Goal: Task Accomplishment & Management: Complete application form

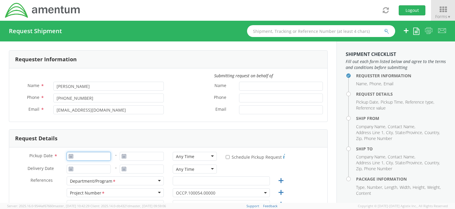
type input "[DATE]"
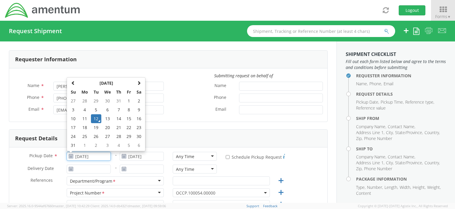
drag, startPoint x: 81, startPoint y: 150, endPoint x: 83, endPoint y: 157, distance: 7.8
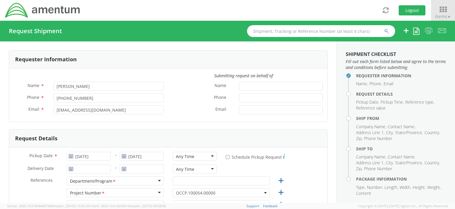
drag, startPoint x: 83, startPoint y: 157, endPoint x: 170, endPoint y: 119, distance: 94.7
click at [170, 119] on div "Submitting request on behalf of Name * [PERSON_NAME] Phone * [PHONE_NUMBER] Ema…" at bounding box center [168, 94] width 318 height 53
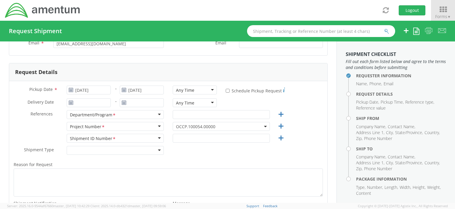
scroll to position [76, 0]
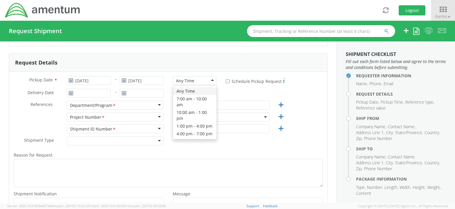
click at [210, 80] on div "Any Time" at bounding box center [195, 80] width 44 height 9
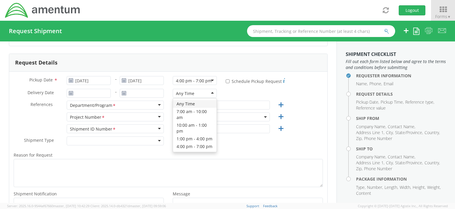
click at [210, 93] on div "Any Time" at bounding box center [195, 93] width 44 height 9
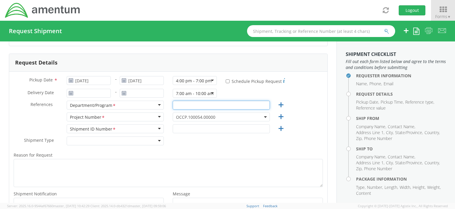
click at [182, 106] on input "text" at bounding box center [221, 105] width 97 height 9
click at [178, 104] on input "Ssecurity" at bounding box center [221, 105] width 97 height 9
type input "Security"
click at [277, 116] on icon at bounding box center [280, 116] width 7 height 7
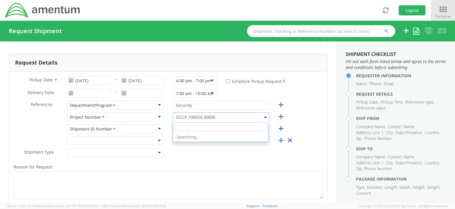
click at [264, 117] on b at bounding box center [265, 116] width 3 height 1
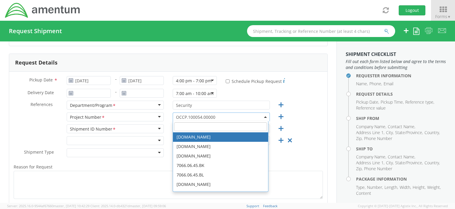
paste input "IWOH.100183.100001.SECGP"
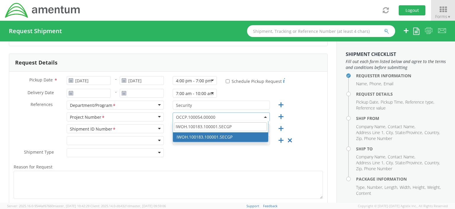
type input "IWOH.100183.100001.SECGP"
select select "IWOH.100183.100001.SECGP"
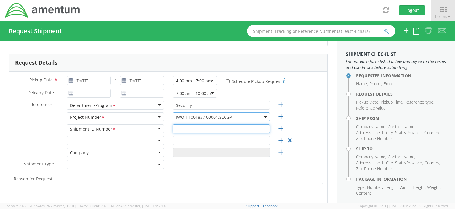
click at [177, 129] on input "text" at bounding box center [221, 128] width 97 height 9
type input "N/A"
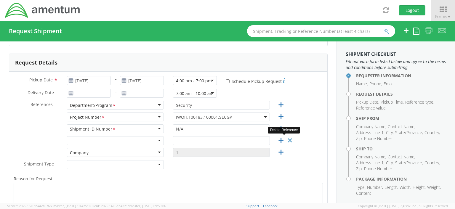
click at [287, 140] on icon at bounding box center [289, 140] width 7 height 7
type input "1"
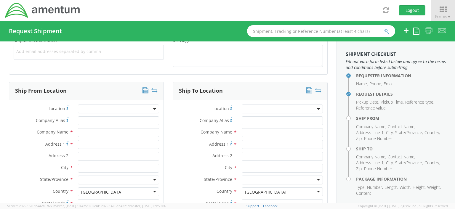
scroll to position [249, 0]
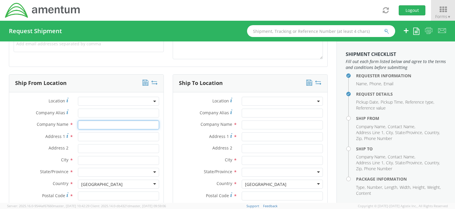
click at [84, 125] on input "text" at bounding box center [118, 125] width 81 height 9
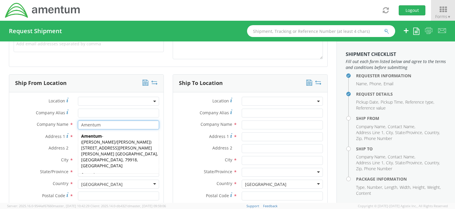
type input "Amentum"
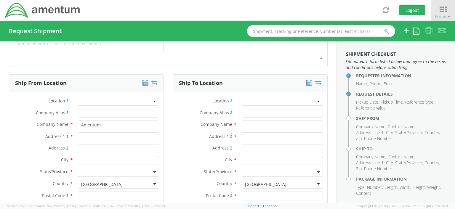
click at [22, 144] on label "Address 2 *" at bounding box center [41, 148] width 64 height 8
click at [78, 144] on input "Address 2 *" at bounding box center [118, 148] width 81 height 9
click at [82, 136] on input "Address 1 *" at bounding box center [118, 136] width 81 height 9
type input "[STREET_ADDRESS][PERSON_NAME]"
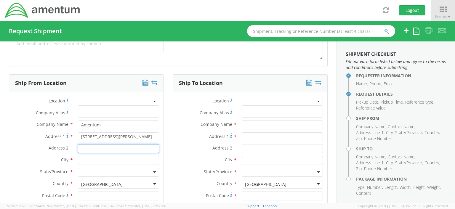
click at [87, 150] on input "Address 2 *" at bounding box center [118, 148] width 81 height 9
click at [87, 149] on input "Ste200" at bounding box center [118, 148] width 81 height 9
type input "Ste 200"
click at [81, 162] on input "text" at bounding box center [118, 160] width 81 height 9
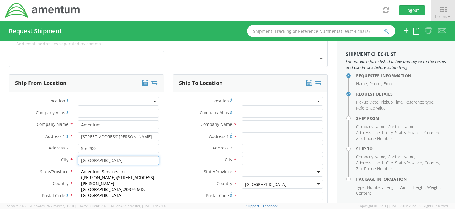
type input "[GEOGRAPHIC_DATA]"
click at [180, 186] on label "Country *" at bounding box center [205, 184] width 64 height 8
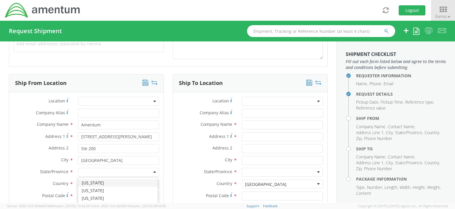
click at [83, 172] on div at bounding box center [118, 172] width 81 height 9
type input "m"
click at [83, 196] on input "Postal Code *" at bounding box center [118, 196] width 81 height 9
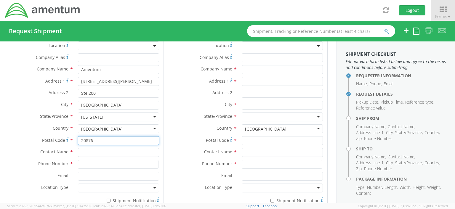
scroll to position [312, 0]
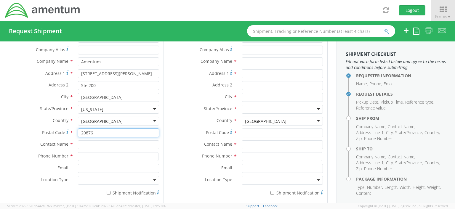
type input "20876"
click at [85, 148] on input "text" at bounding box center [118, 144] width 81 height 9
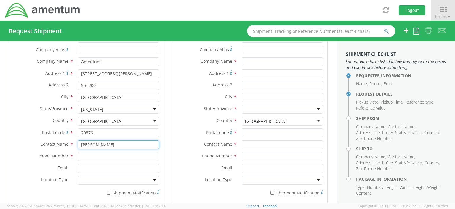
type input "[PERSON_NAME]"
click at [80, 159] on input at bounding box center [118, 156] width 81 height 9
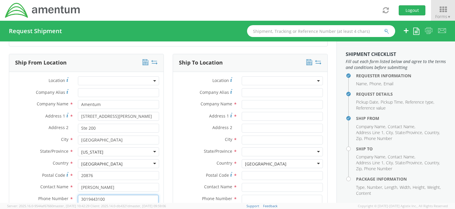
scroll to position [268, 0]
type input "3019443100"
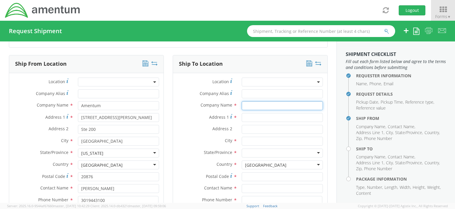
click at [244, 104] on input "text" at bounding box center [282, 105] width 81 height 9
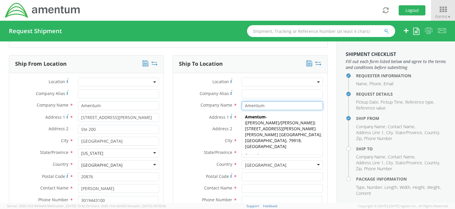
type input "Amentum"
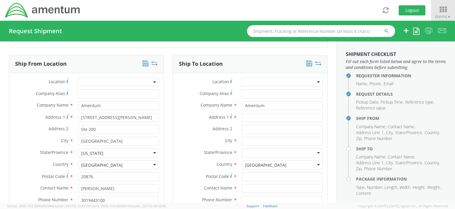
click at [174, 187] on label "Contact Name *" at bounding box center [205, 188] width 64 height 8
paste input "[STREET_ADDRESS]"
type input "[STREET_ADDRESS]"
paste input "[GEOGRAPHIC_DATA]"
type input "[GEOGRAPHIC_DATA]"
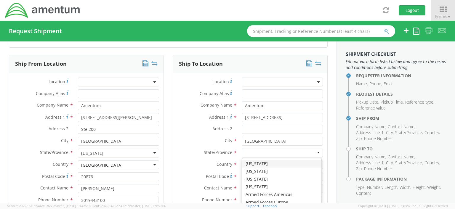
click at [245, 154] on input "select-one" at bounding box center [245, 154] width 1 height 6
type input "c"
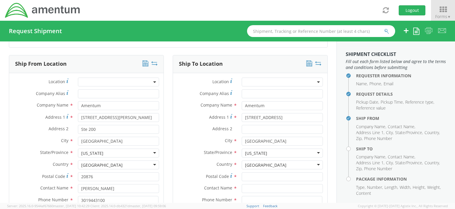
scroll to position [0, 0]
drag, startPoint x: 262, startPoint y: 140, endPoint x: 280, endPoint y: 139, distance: 17.5
click at [280, 139] on input "[GEOGRAPHIC_DATA]" at bounding box center [282, 141] width 81 height 9
type input "[GEOGRAPHIC_DATA],"
paste input "CA 92507"
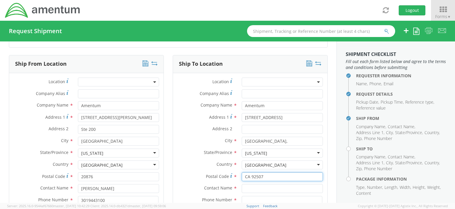
click at [248, 176] on input "CA 92507" at bounding box center [282, 177] width 81 height 9
type input "92507"
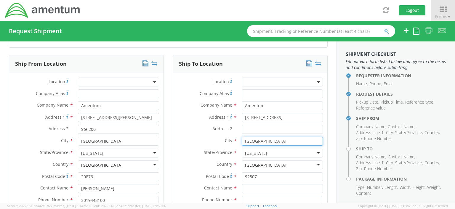
click at [262, 141] on input "[GEOGRAPHIC_DATA]," at bounding box center [282, 141] width 81 height 9
click at [261, 141] on input "[GEOGRAPHIC_DATA]," at bounding box center [282, 141] width 81 height 9
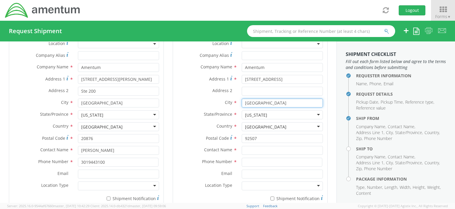
scroll to position [312, 0]
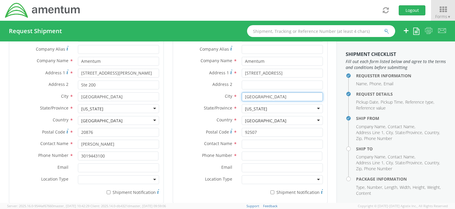
type input "[GEOGRAPHIC_DATA]"
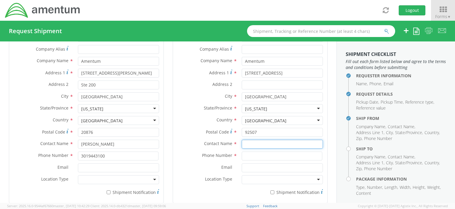
paste input "[PERSON_NAME] or [PERSON_NAME]"
type input "[PERSON_NAME] or [PERSON_NAME]"
click at [253, 156] on input at bounding box center [282, 156] width 81 height 9
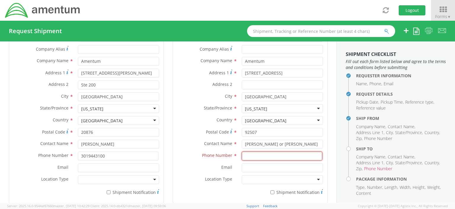
click at [245, 155] on input at bounding box center [282, 156] width 81 height 9
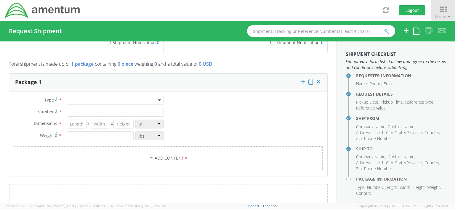
scroll to position [464, 0]
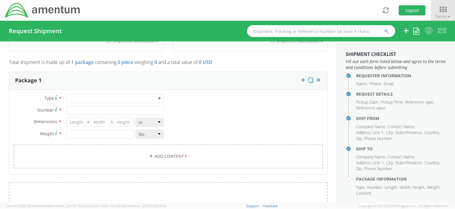
type input "2404544746"
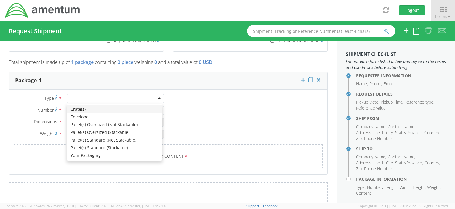
click at [157, 96] on div at bounding box center [115, 98] width 97 height 9
type input "1"
type input "9.5"
type input "12.5"
type input "0.25"
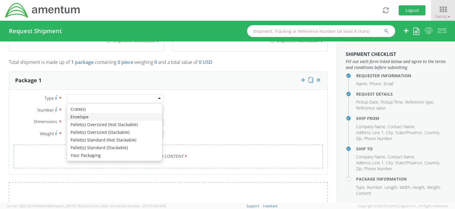
type input "1"
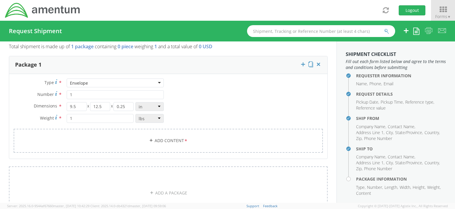
scroll to position [477, 0]
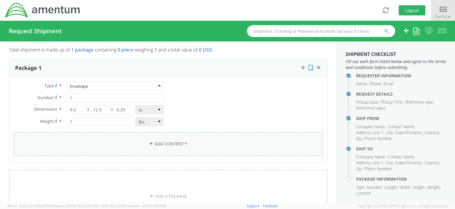
click at [174, 145] on link "Add Content *" at bounding box center [168, 144] width 309 height 24
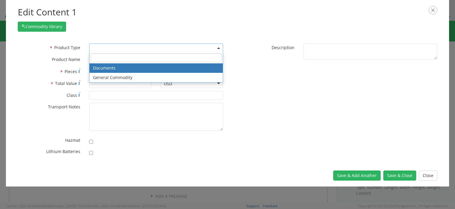
click at [219, 47] on b at bounding box center [218, 47] width 3 height 1
select select "DOCUMENT"
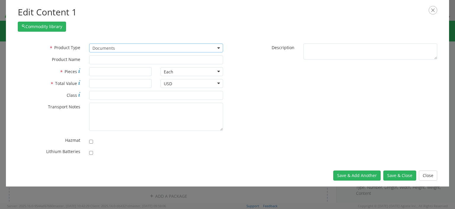
type input "Documents"
type input "1"
type textarea "Documents"
click at [400, 176] on button "Save & Close" at bounding box center [400, 176] width 33 height 10
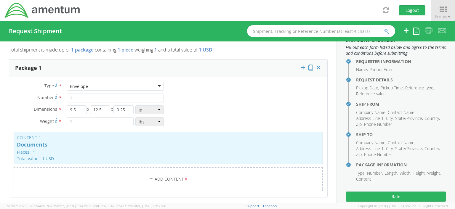
scroll to position [23, 0]
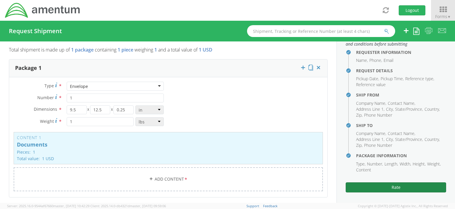
click at [387, 189] on button "Rate" at bounding box center [396, 188] width 100 height 10
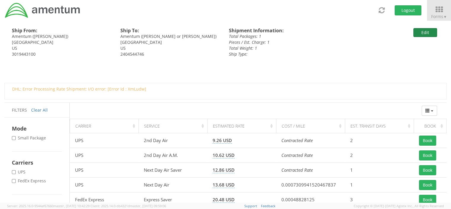
click at [424, 33] on button "Edit" at bounding box center [425, 32] width 24 height 9
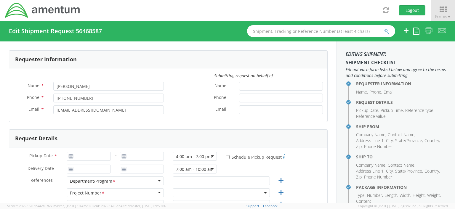
type input "[DATE]"
type input "Security"
type input "N/A"
select select
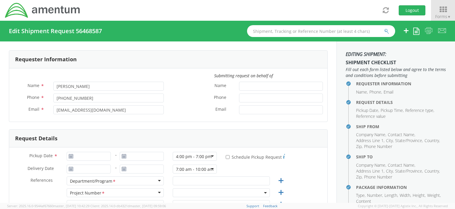
type input "Amentum"
type input "[STREET_ADDRESS][PERSON_NAME]"
type input "Ste 200"
type input "[GEOGRAPHIC_DATA]"
type input "20876"
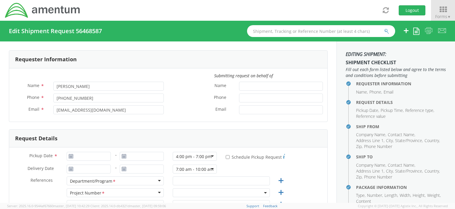
type input "[PERSON_NAME]"
type input "3019443100"
select select
type input "Amentum"
type input "[STREET_ADDRESS]"
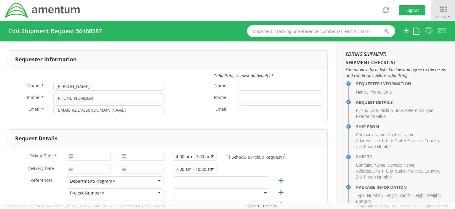
type input "[GEOGRAPHIC_DATA]"
type input "92507"
type input "[PERSON_NAME] or [PERSON_NAME]"
type input "2404544746"
select select "IWOH.100183.100001.SECGP"
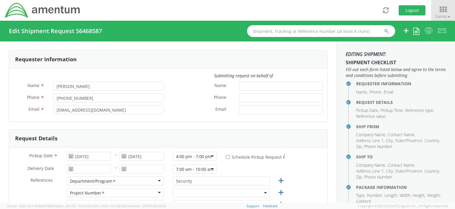
select select "IWOH.100183.100001.SECGP"
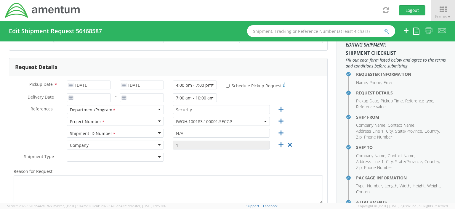
scroll to position [76, 0]
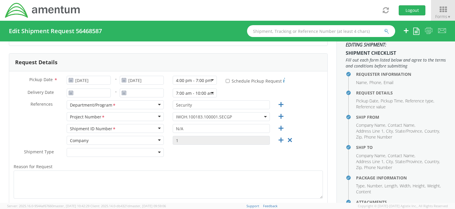
click at [210, 92] on div "7:00 am - 10:00 am" at bounding box center [195, 93] width 44 height 9
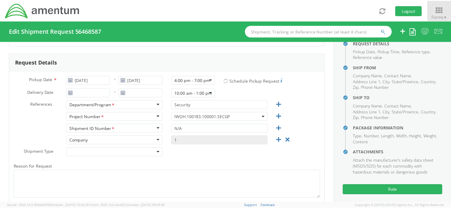
scroll to position [63, 0]
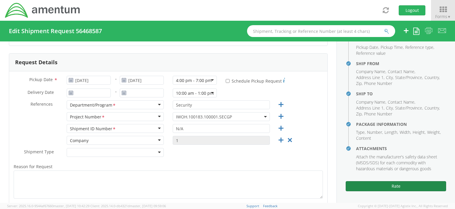
click at [394, 186] on button "Rate" at bounding box center [396, 186] width 100 height 10
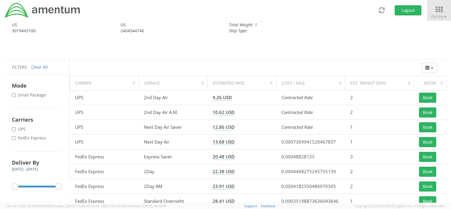
scroll to position [24, 0]
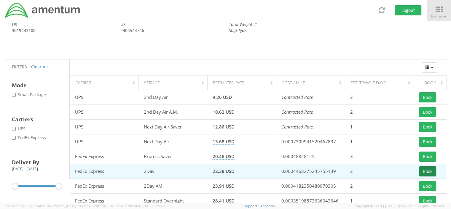
click at [424, 172] on button "Book" at bounding box center [427, 172] width 17 height 10
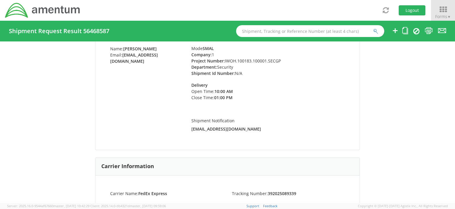
scroll to position [56, 0]
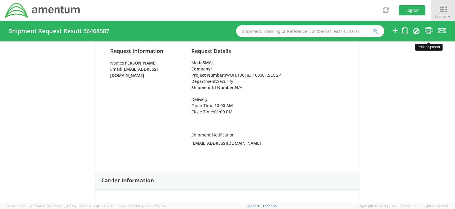
click at [429, 30] on icon at bounding box center [429, 30] width 8 height 7
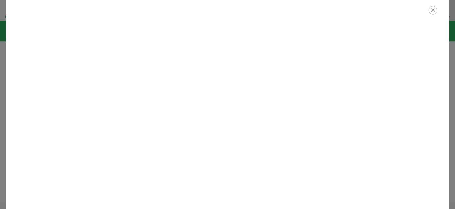
click at [434, 11] on icon "button" at bounding box center [433, 10] width 9 height 9
